Goal: Use online tool/utility: Utilize a website feature to perform a specific function

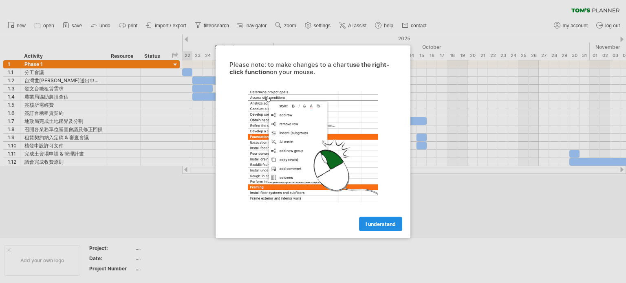
click at [390, 225] on span "I understand" at bounding box center [381, 224] width 30 height 6
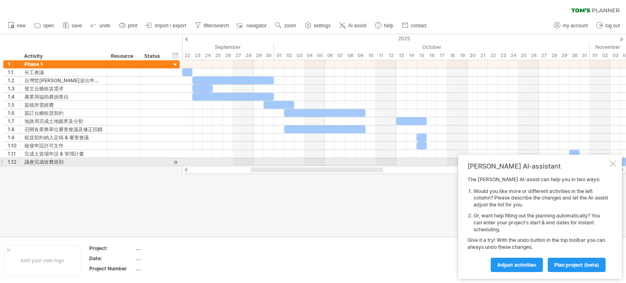
click at [615, 164] on div at bounding box center [613, 164] width 7 height 7
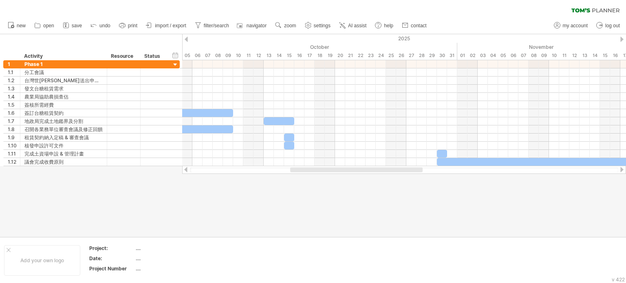
drag, startPoint x: 378, startPoint y: 170, endPoint x: 466, endPoint y: 169, distance: 88.1
click at [423, 169] on div at bounding box center [356, 170] width 132 height 5
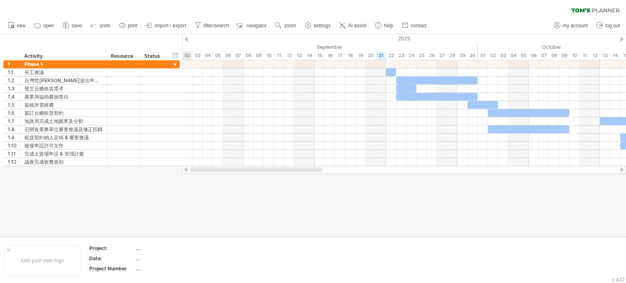
drag, startPoint x: 465, startPoint y: 170, endPoint x: 290, endPoint y: 187, distance: 175.8
click at [290, 187] on div "Trying to reach [DOMAIN_NAME] Connected again... 0% clear filter new 1" at bounding box center [313, 141] width 626 height 283
click at [352, 26] on span "AI assist" at bounding box center [357, 26] width 18 height 6
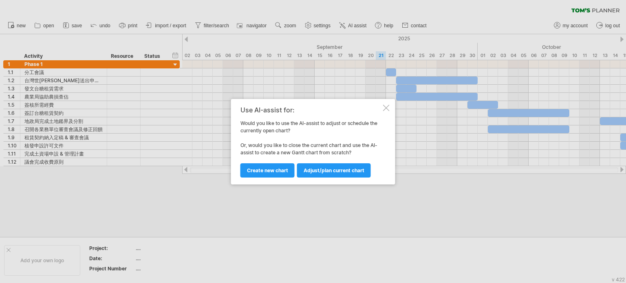
click at [385, 107] on div at bounding box center [386, 108] width 7 height 7
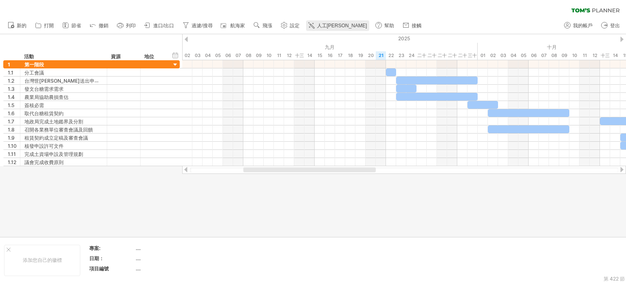
click at [320, 26] on font "人工[PERSON_NAME]" at bounding box center [342, 26] width 50 height 6
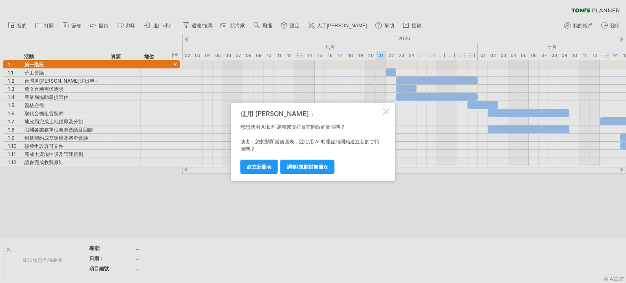
click at [386, 114] on div at bounding box center [386, 111] width 7 height 7
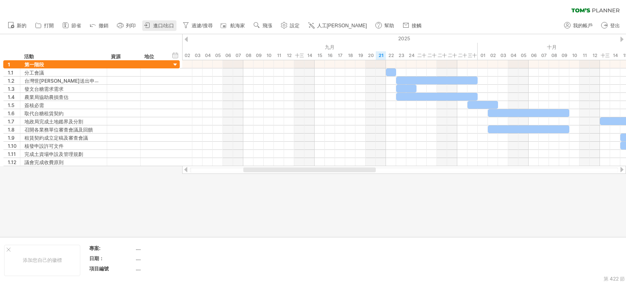
click at [158, 25] on font "進口/出口" at bounding box center [163, 26] width 21 height 6
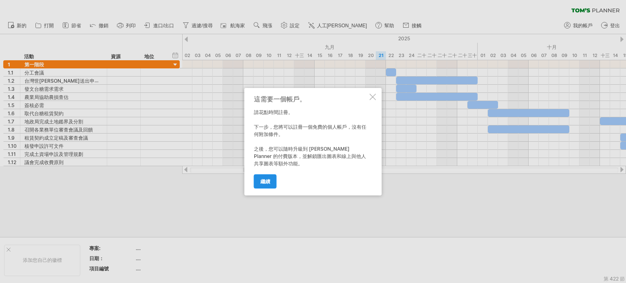
click at [269, 185] on link "繼續" at bounding box center [265, 181] width 23 height 14
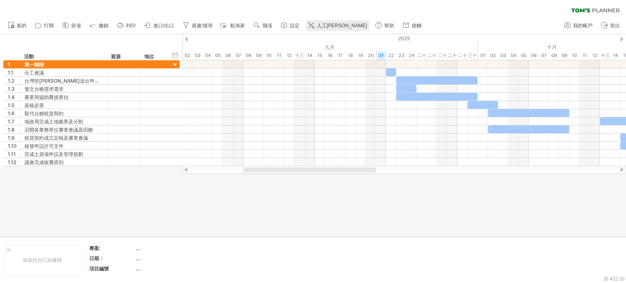
click at [326, 27] on font "人工[PERSON_NAME]" at bounding box center [342, 26] width 50 height 6
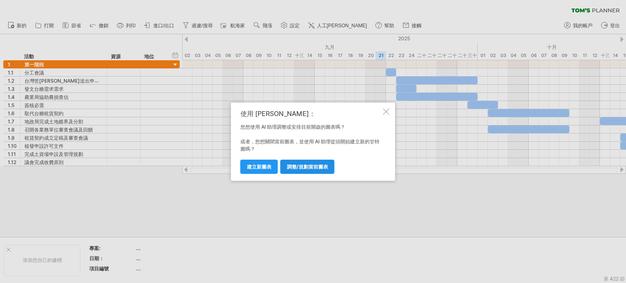
click at [297, 165] on font "調整/規劃當前圖表" at bounding box center [307, 167] width 41 height 6
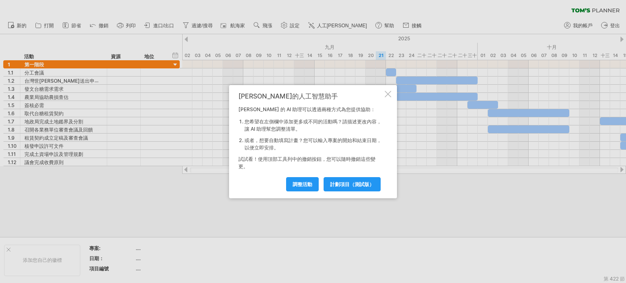
click at [389, 97] on div "[PERSON_NAME]的人工智慧助手 [PERSON_NAME] 的 AI 助理可以透過兩種方式為您提供協助： 您希望在左側欄中添加更多或不同的活動嗎？請…" at bounding box center [313, 141] width 168 height 113
click at [390, 95] on div at bounding box center [388, 94] width 7 height 7
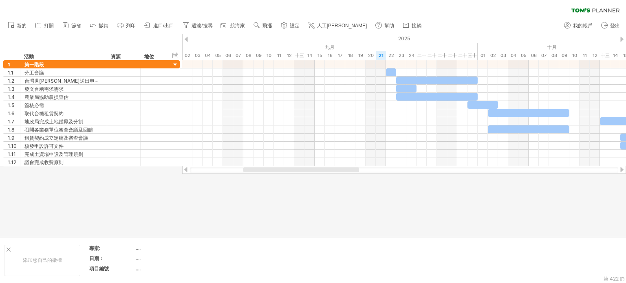
drag, startPoint x: 344, startPoint y: 171, endPoint x: 407, endPoint y: 176, distance: 63.0
click at [403, 176] on div "嘗試造訪 [DOMAIN_NAME] 再次連接... 0% 清除過濾器 新的" at bounding box center [313, 141] width 626 height 283
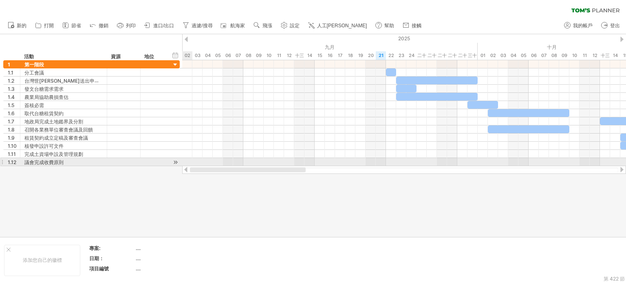
drag, startPoint x: 356, startPoint y: 169, endPoint x: 249, endPoint y: 166, distance: 107.3
click at [249, 166] on div at bounding box center [404, 170] width 444 height 8
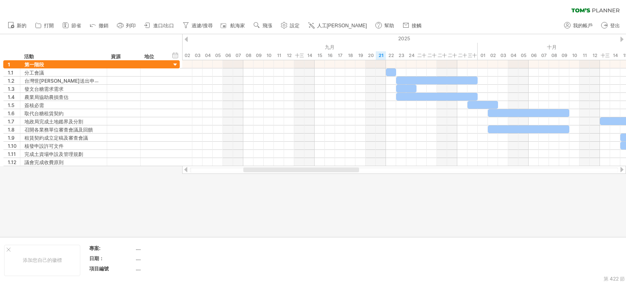
drag, startPoint x: 336, startPoint y: 173, endPoint x: 412, endPoint y: 179, distance: 76.5
click at [412, 179] on div "嘗試造訪 [DOMAIN_NAME] 再次連接... 0% 清除過濾器 新的" at bounding box center [313, 141] width 626 height 283
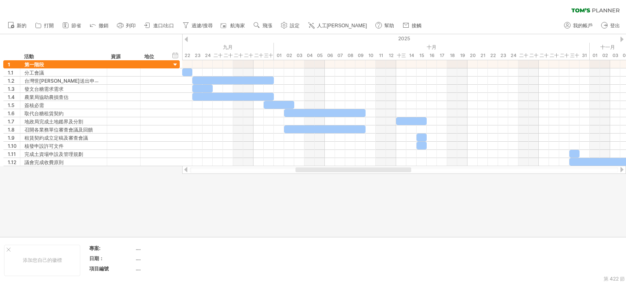
drag, startPoint x: 333, startPoint y: 170, endPoint x: 385, endPoint y: 188, distance: 55.6
click at [385, 188] on div "嘗試造訪 [DOMAIN_NAME] 再次連接... 0% 清除過濾器 新的" at bounding box center [313, 141] width 626 height 283
click at [382, 187] on div at bounding box center [313, 135] width 626 height 203
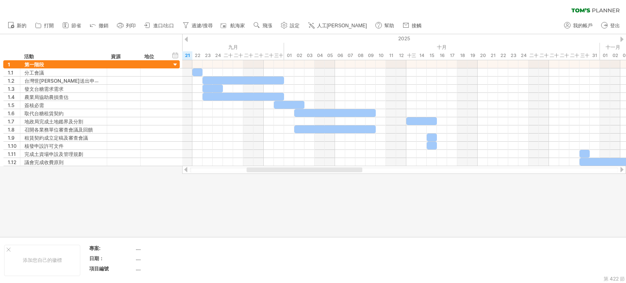
drag, startPoint x: 362, startPoint y: 169, endPoint x: 358, endPoint y: 173, distance: 6.1
click at [358, 173] on div at bounding box center [404, 170] width 444 height 8
